Goal: Transaction & Acquisition: Purchase product/service

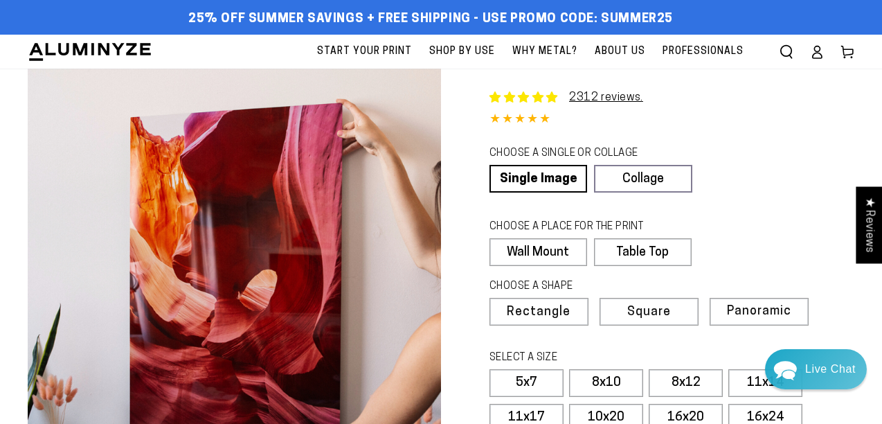
select select "**********"
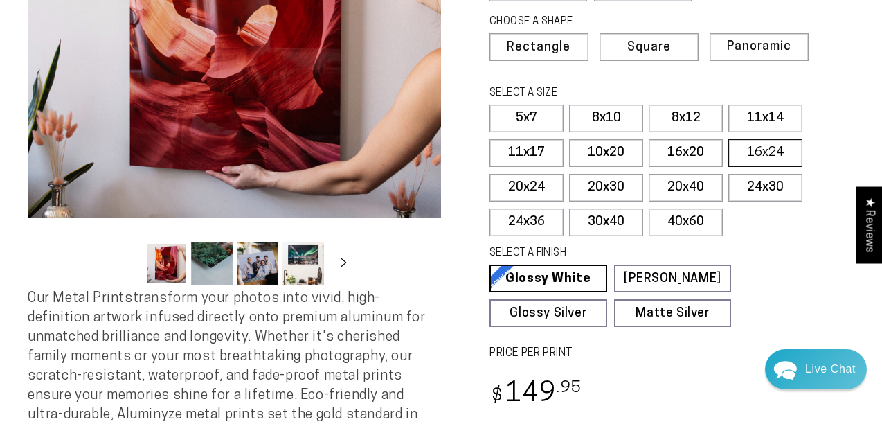
click at [761, 147] on label "16x24" at bounding box center [766, 153] width 74 height 28
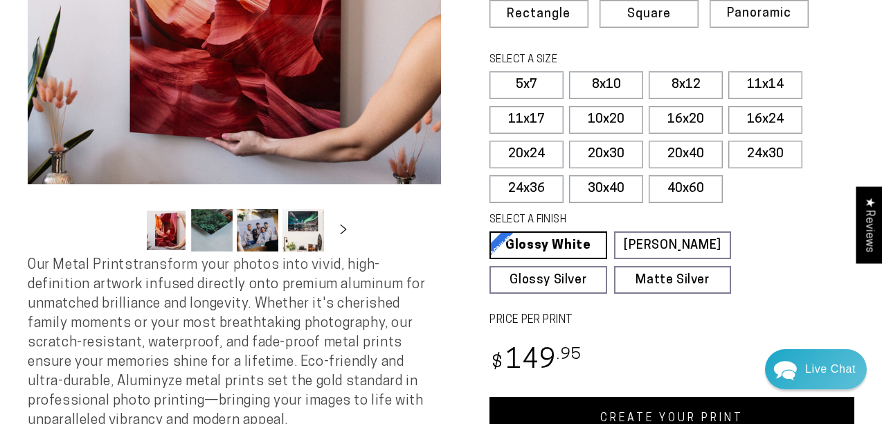
scroll to position [302, 0]
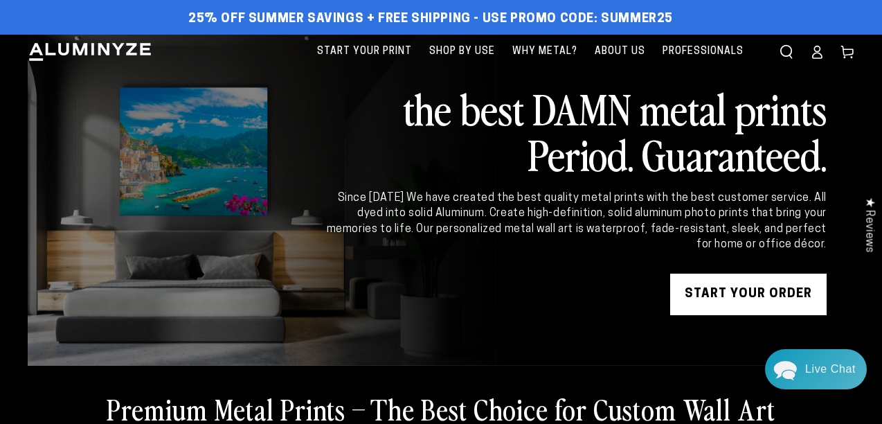
click at [820, 54] on icon at bounding box center [817, 52] width 14 height 14
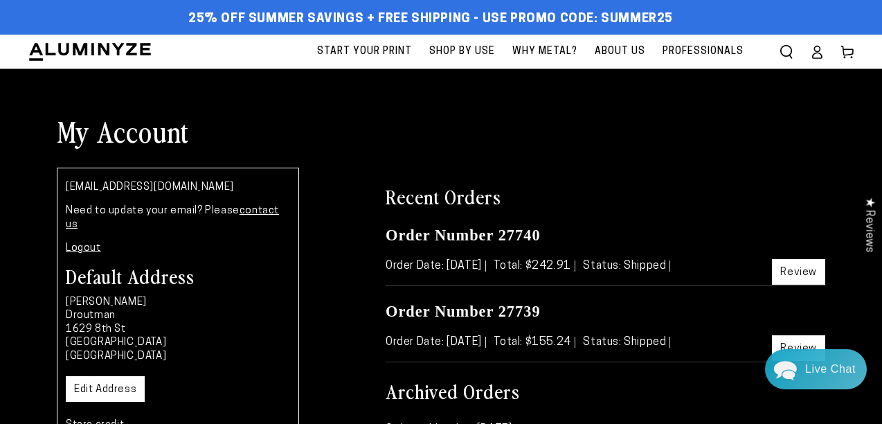
click at [820, 54] on icon at bounding box center [817, 52] width 14 height 14
click at [369, 51] on span "Start Your Print" at bounding box center [364, 51] width 95 height 17
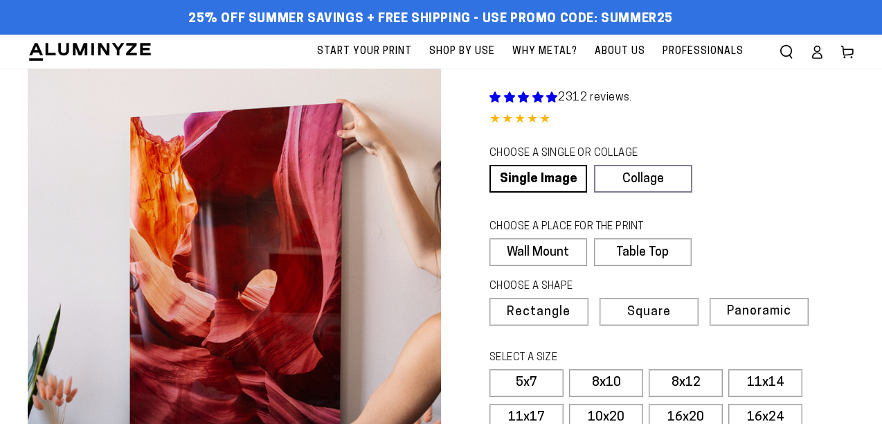
select select "**********"
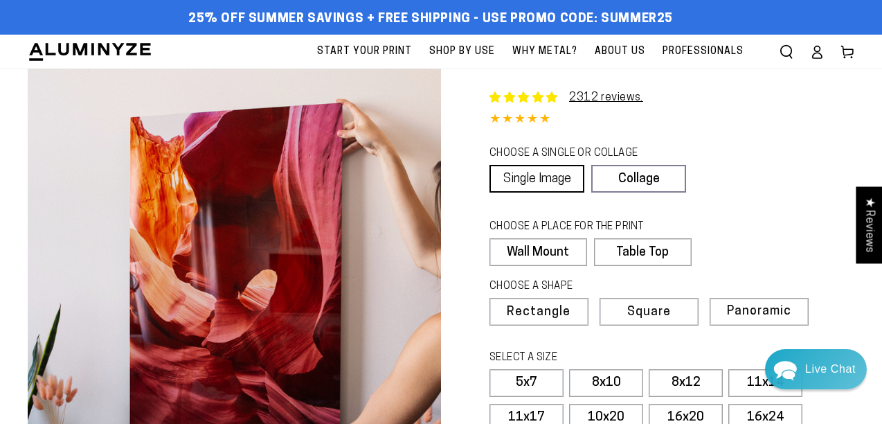
click at [567, 182] on link "Single Image" at bounding box center [537, 179] width 95 height 28
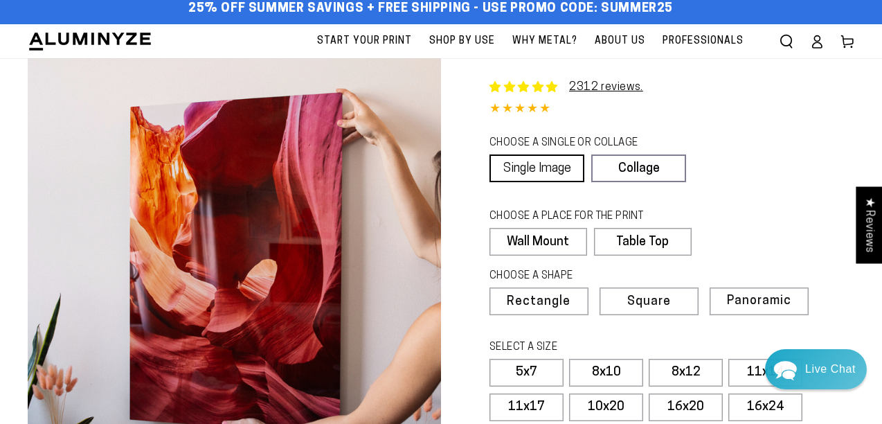
scroll to position [13, 0]
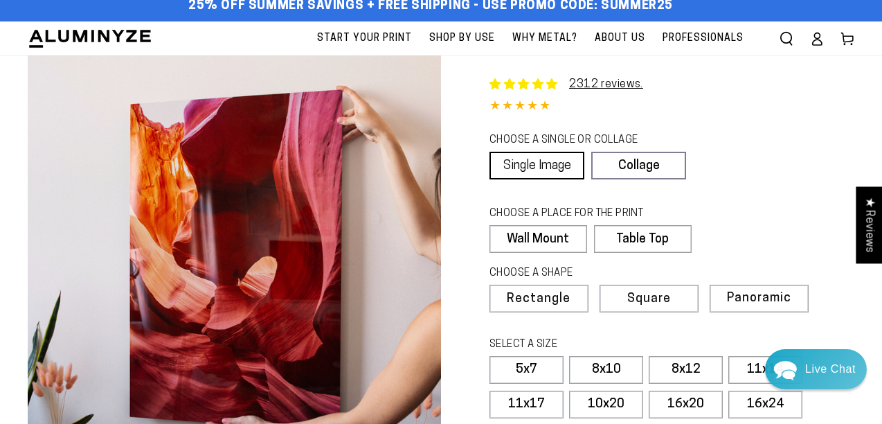
click at [557, 167] on link "Single Image" at bounding box center [537, 166] width 95 height 28
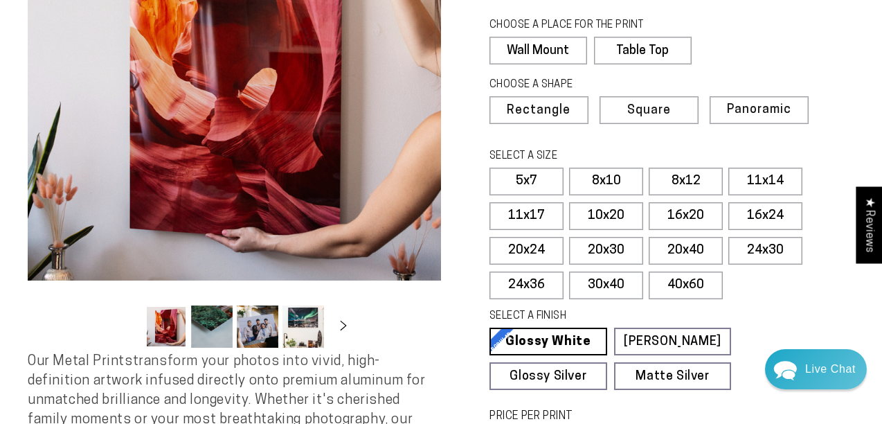
scroll to position [204, 0]
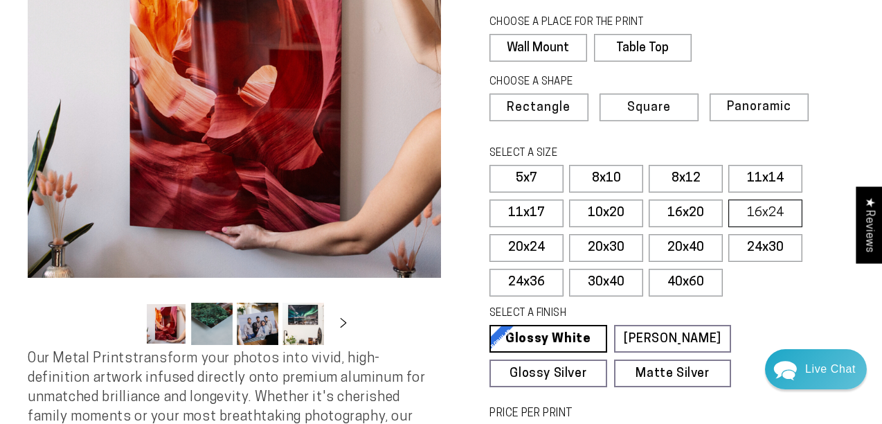
click at [753, 212] on label "16x24" at bounding box center [766, 213] width 74 height 28
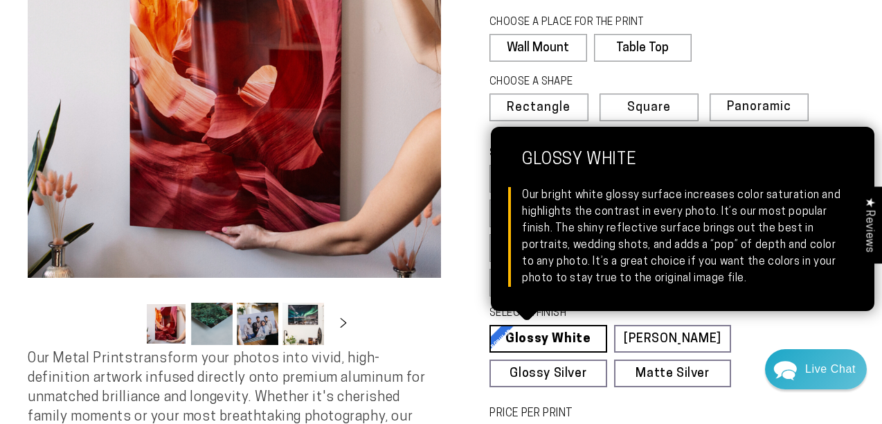
click at [573, 341] on link "Glossy White Glossy White Our bright white glossy surface increases color satur…" at bounding box center [549, 339] width 118 height 28
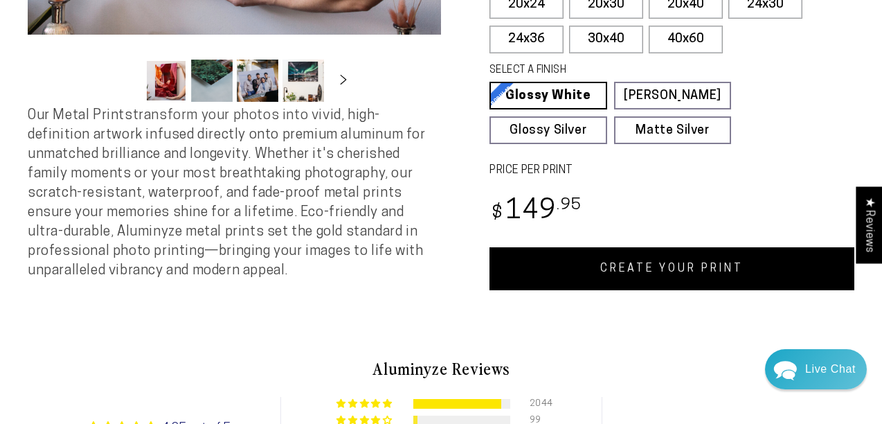
scroll to position [468, 0]
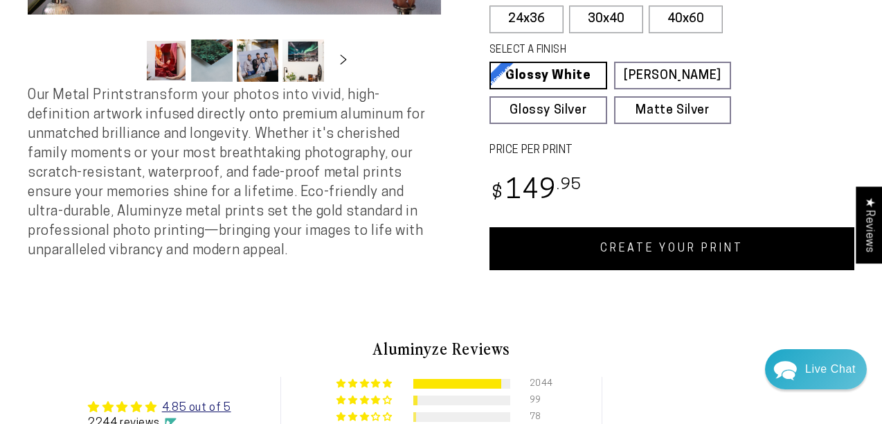
click at [657, 255] on link "CREATE YOUR PRINT" at bounding box center [672, 248] width 365 height 43
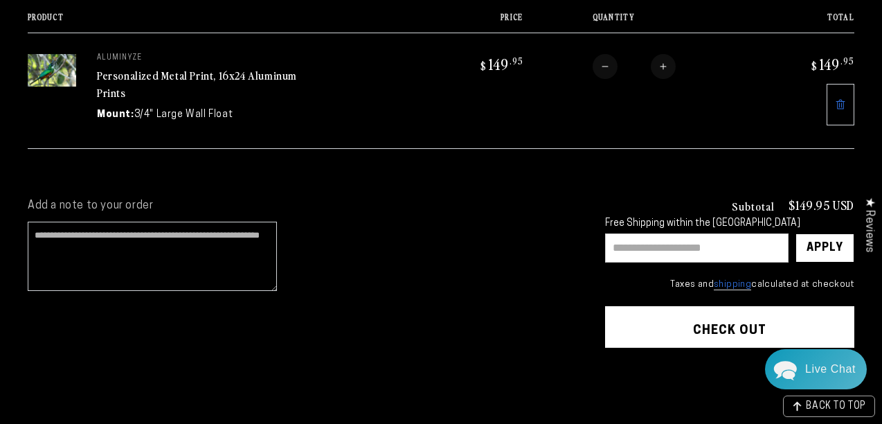
scroll to position [170, 0]
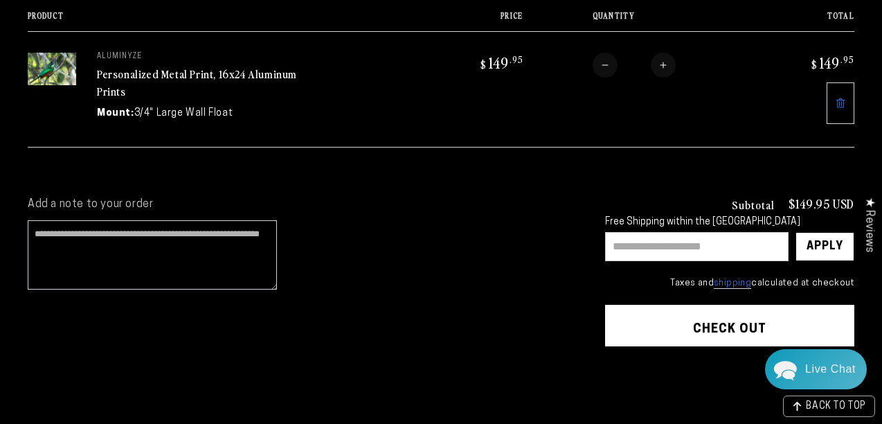
click at [636, 249] on input "text" at bounding box center [697, 246] width 184 height 29
type input "********"
click at [826, 240] on div "Apply" at bounding box center [825, 247] width 37 height 28
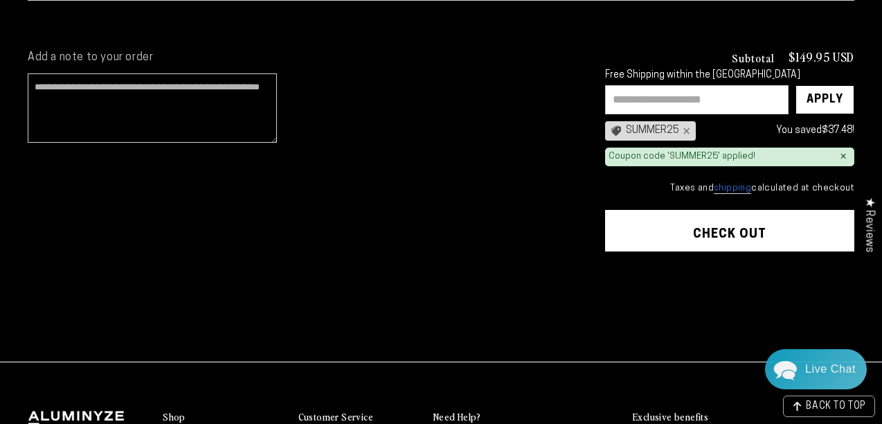
scroll to position [319, 0]
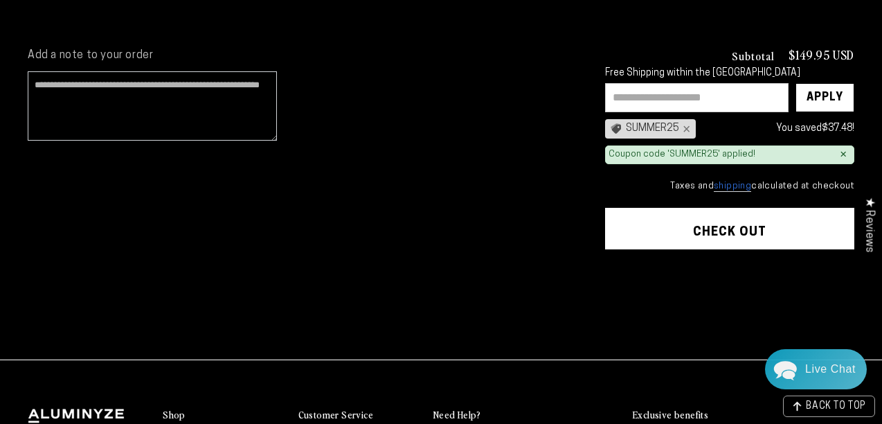
click at [706, 217] on button "Check out" at bounding box center [729, 229] width 249 height 42
